Goal: Navigation & Orientation: Understand site structure

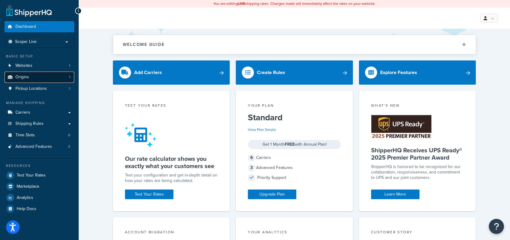
click at [24, 77] on span "Origins" at bounding box center [22, 77] width 14 height 5
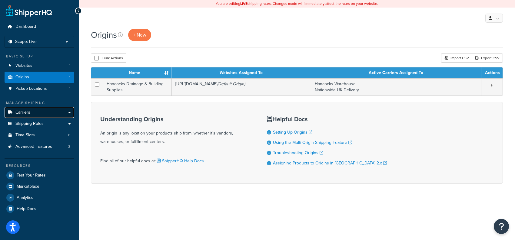
drag, startPoint x: 0, startPoint y: 0, endPoint x: 37, endPoint y: 113, distance: 118.8
click at [37, 113] on link "Carriers" at bounding box center [40, 112] width 70 height 11
